Goal: Task Accomplishment & Management: Complete application form

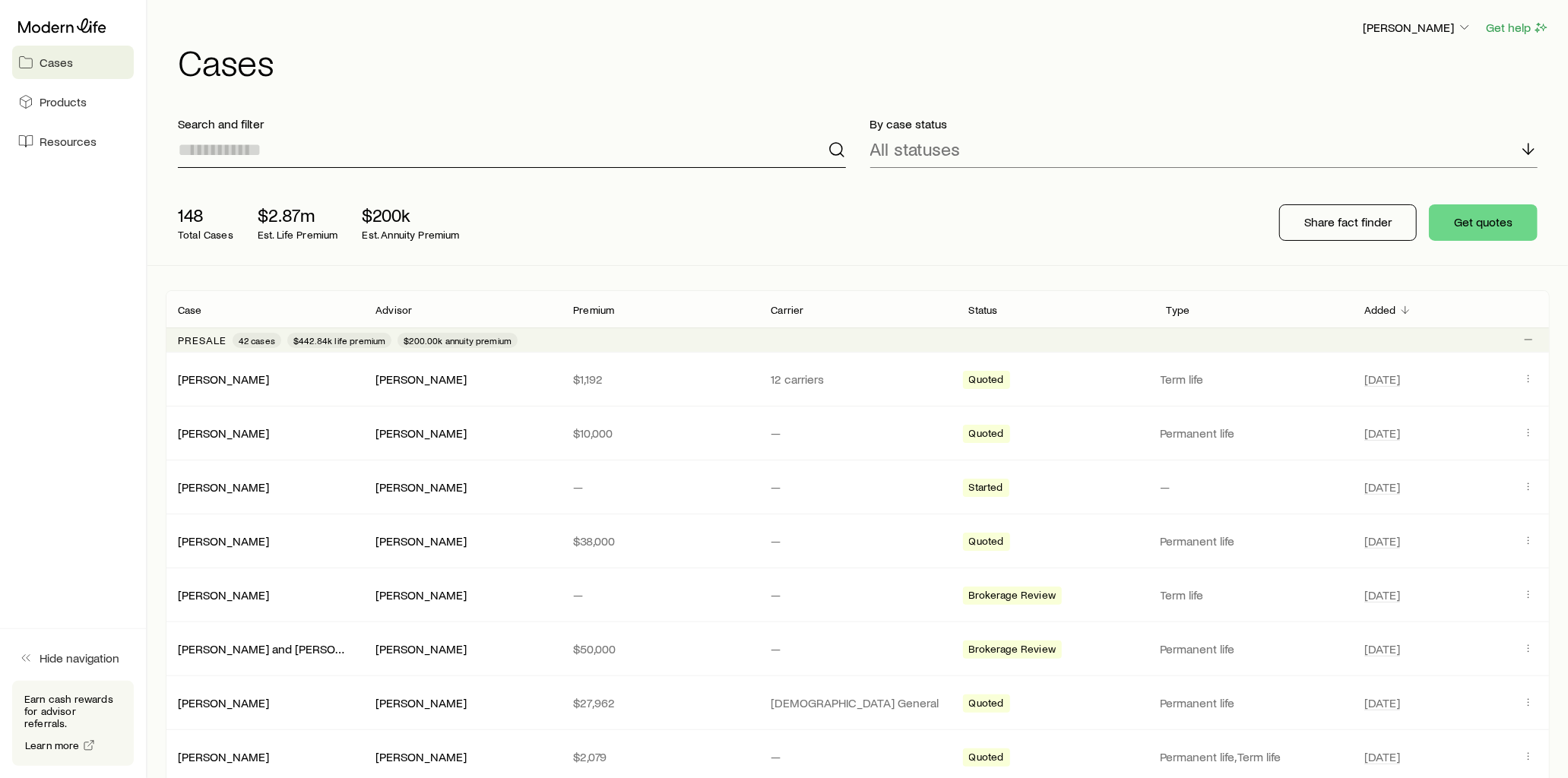
click at [346, 149] on input at bounding box center [512, 149] width 668 height 36
click at [62, 145] on span "Resources" at bounding box center [68, 141] width 57 height 15
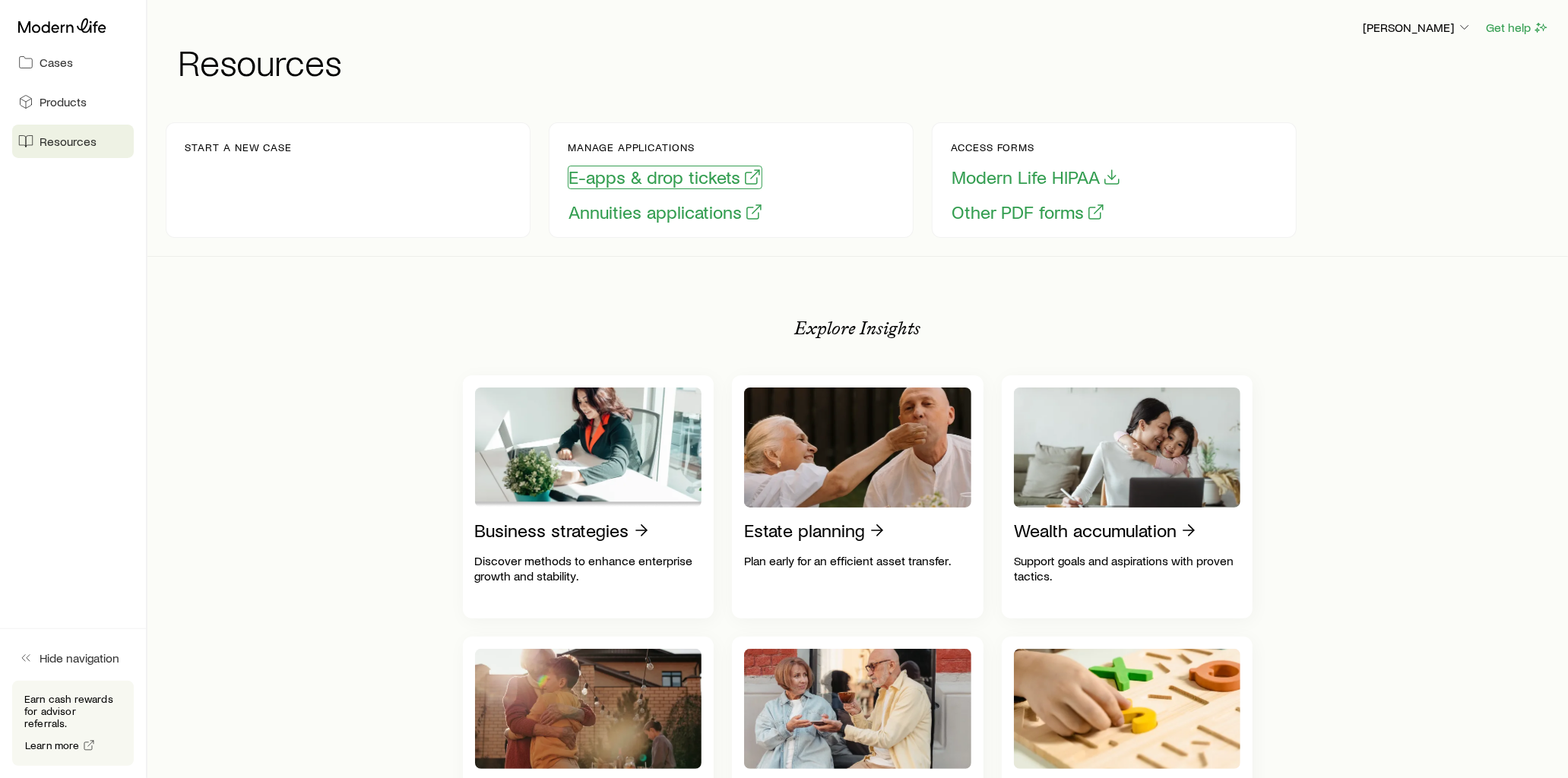
click at [634, 181] on button "E-apps & drop tickets" at bounding box center [665, 177] width 195 height 24
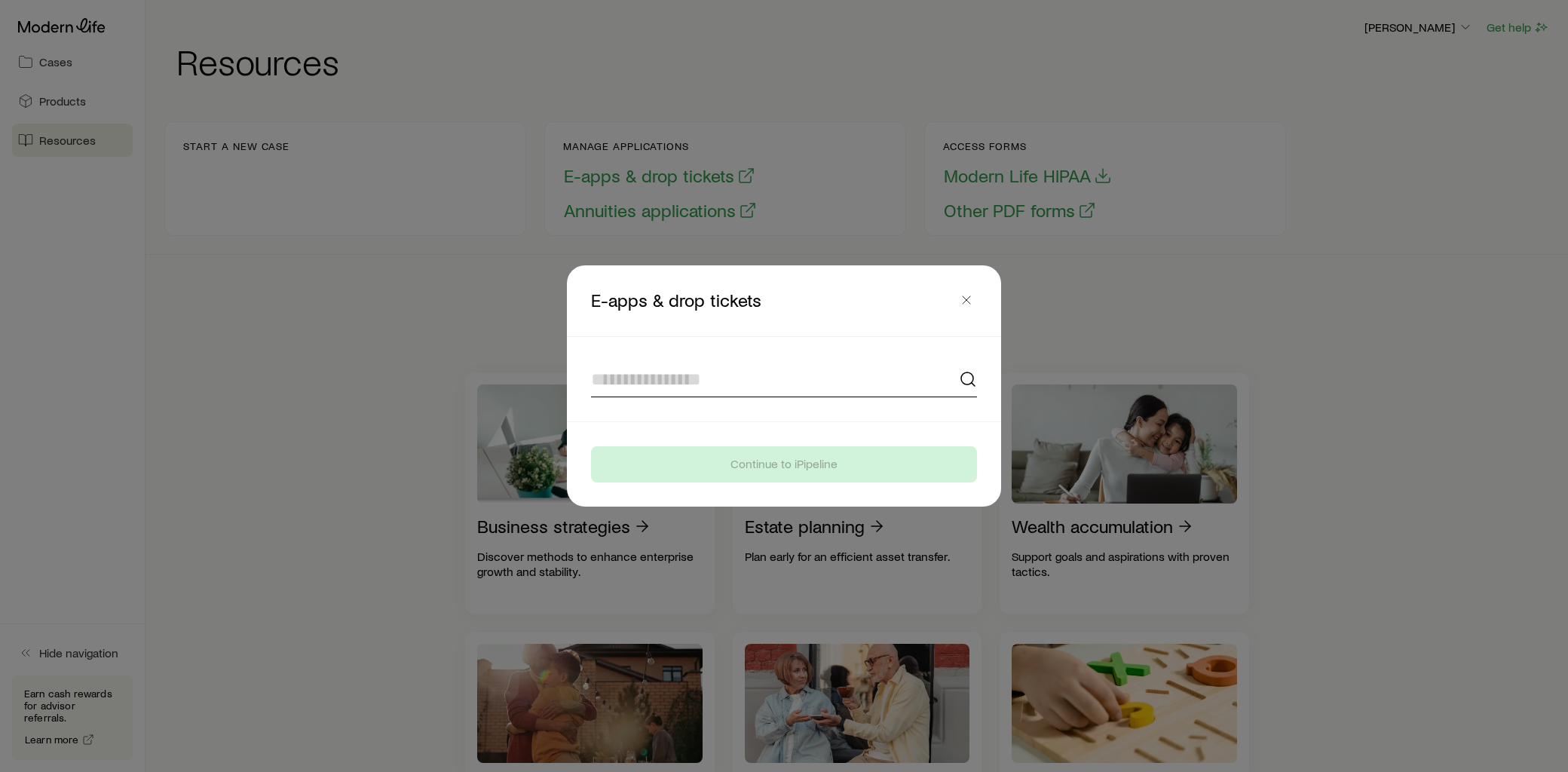
click at [732, 379] on input at bounding box center [784, 379] width 386 height 36
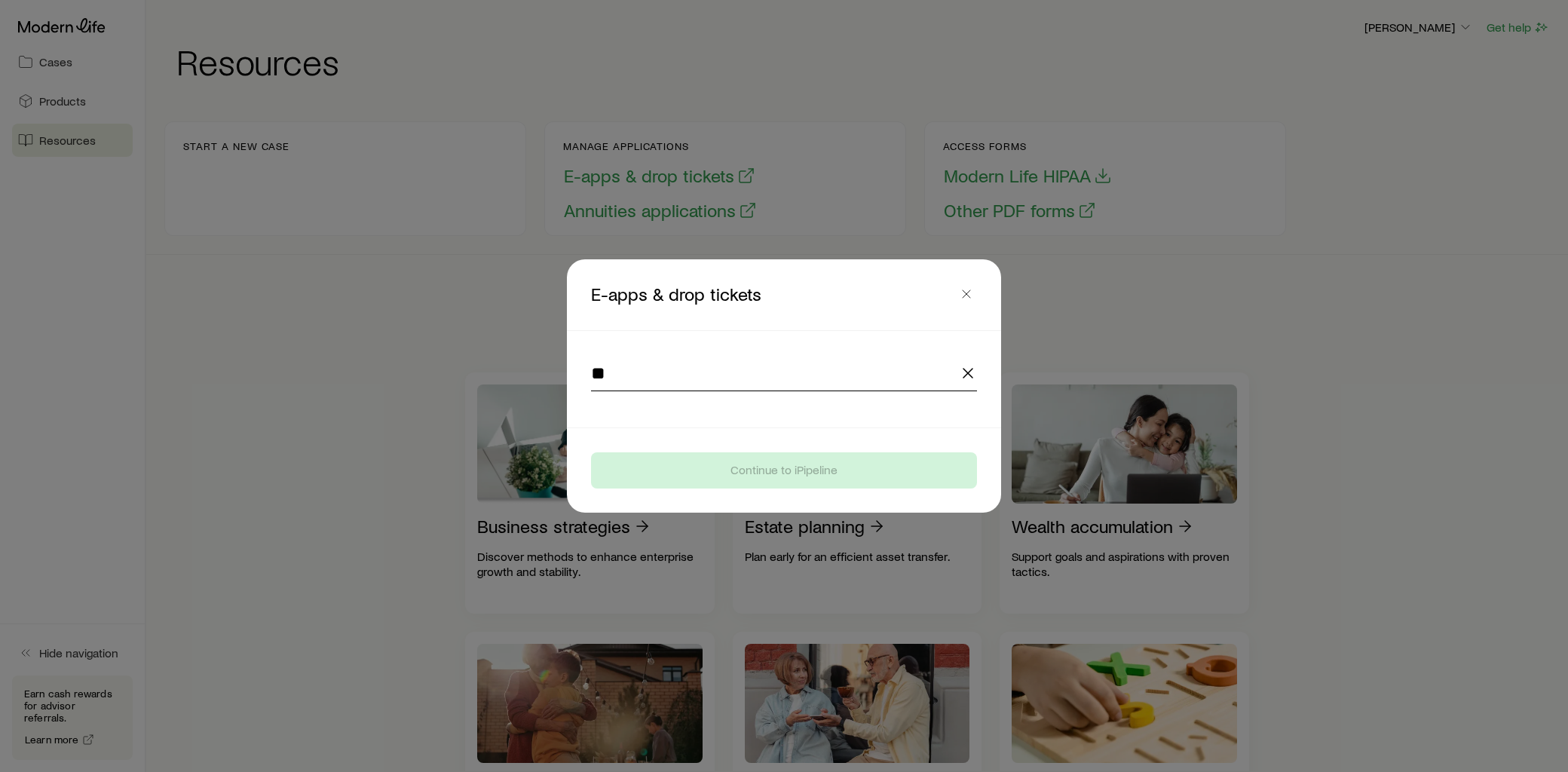
type input "*"
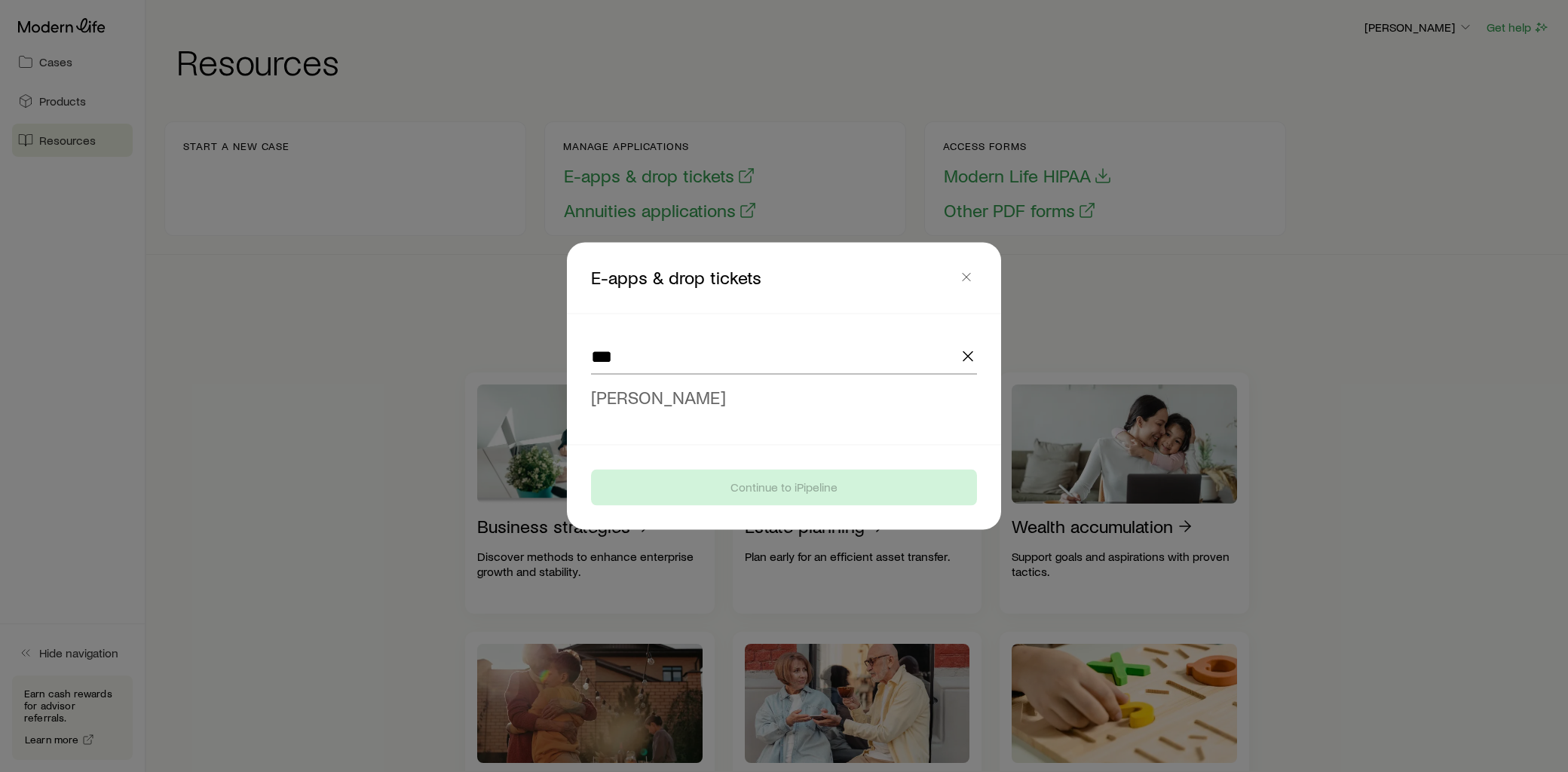
click at [664, 402] on span "[PERSON_NAME]" at bounding box center [658, 397] width 135 height 22
type input "**********"
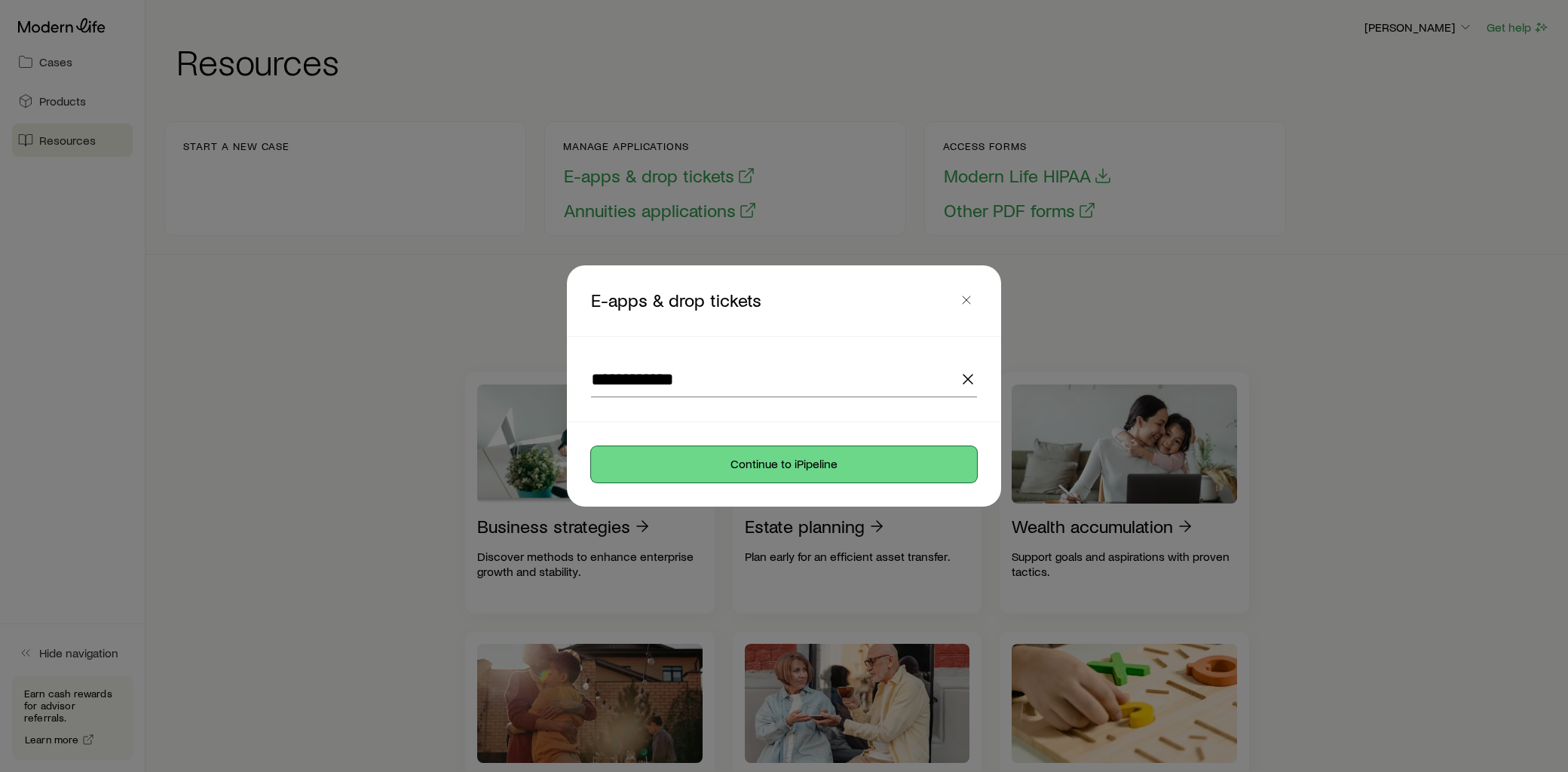
click at [797, 463] on button "Continue to iPipeline" at bounding box center [784, 464] width 386 height 36
